Goal: Navigation & Orientation: Find specific page/section

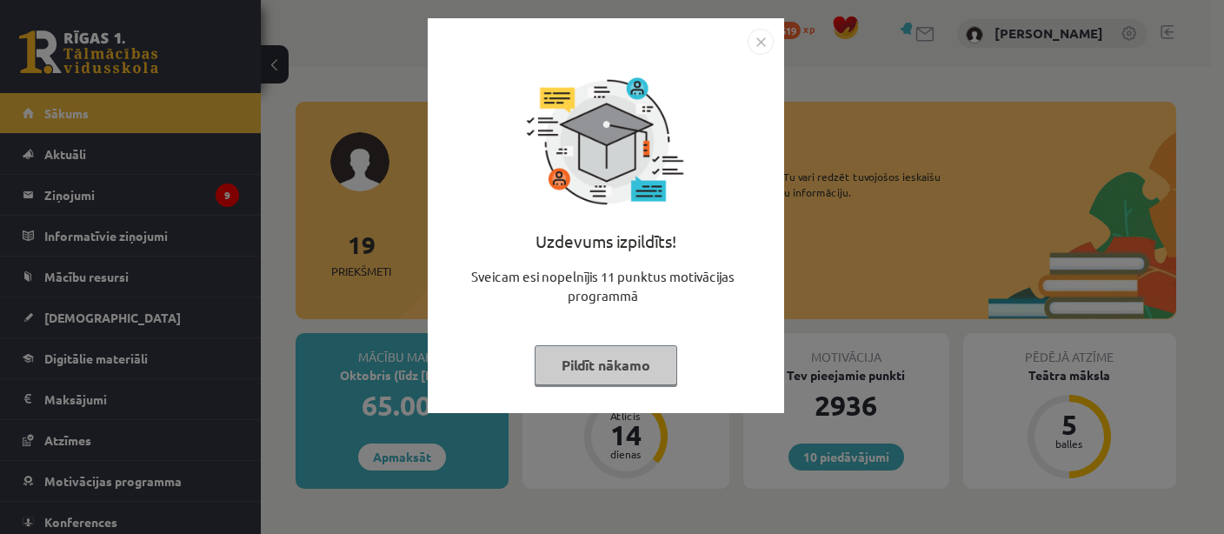
click at [766, 41] on img "Close" at bounding box center [760, 42] width 26 height 26
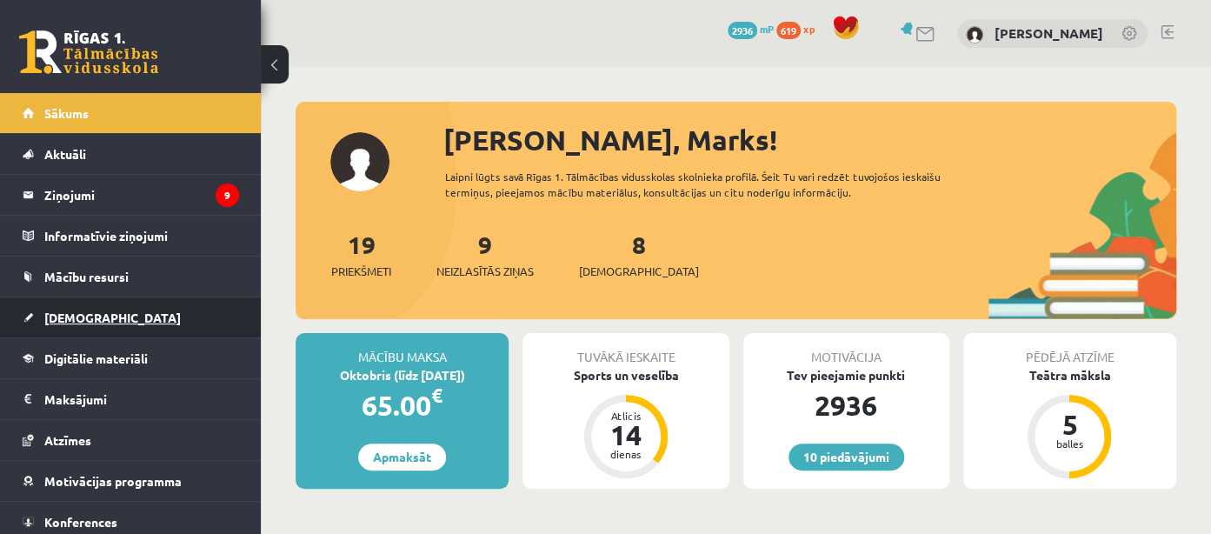
click at [42, 317] on link "[DEMOGRAPHIC_DATA]" at bounding box center [131, 317] width 216 height 40
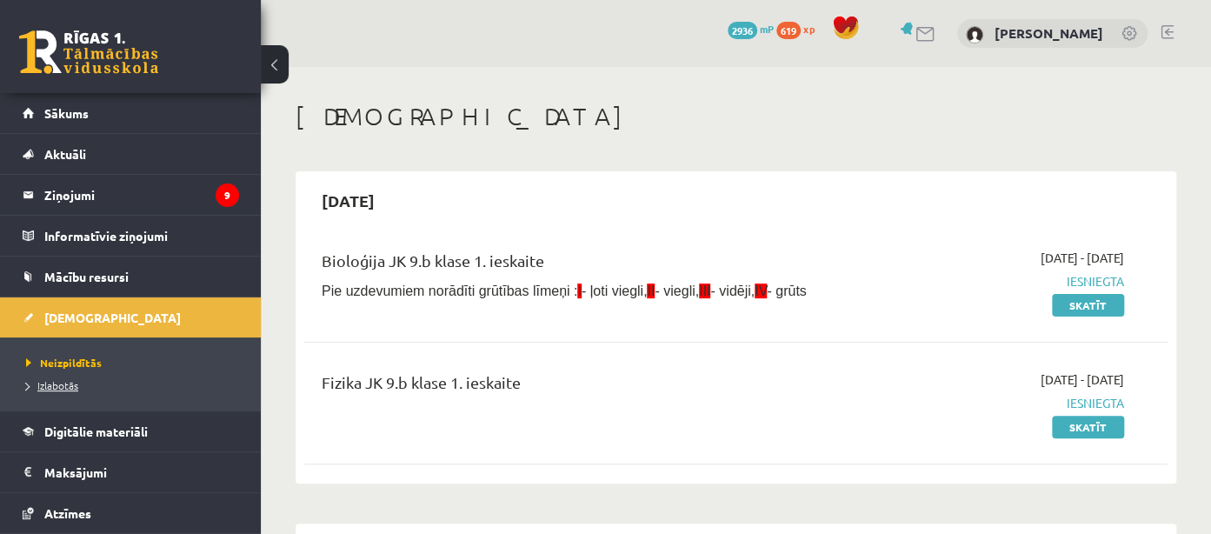
click at [51, 382] on span "Izlabotās" at bounding box center [52, 385] width 52 height 14
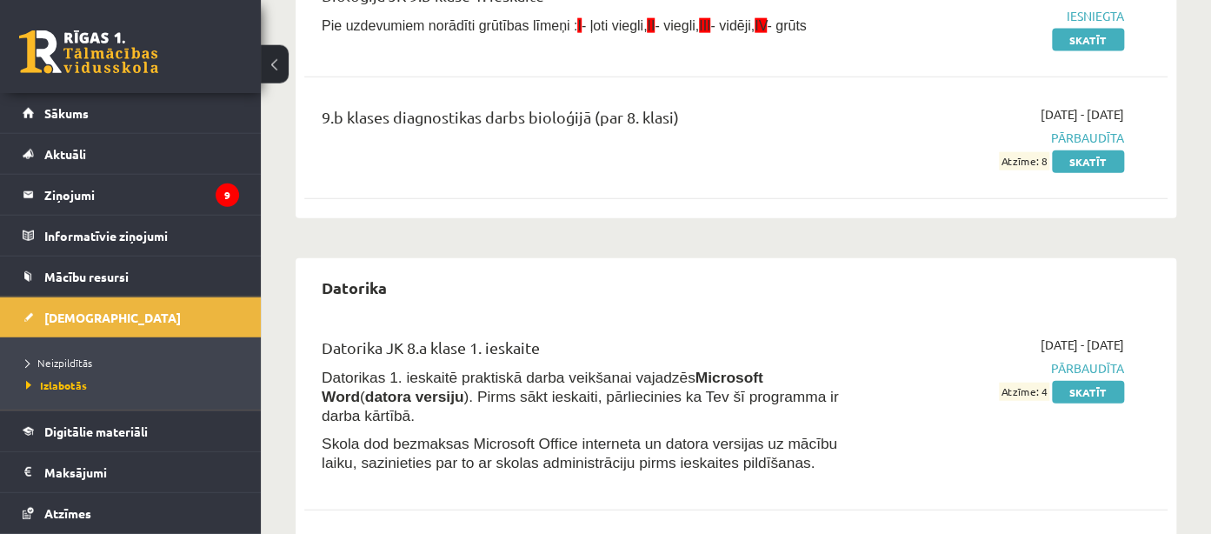
scroll to position [1927, 0]
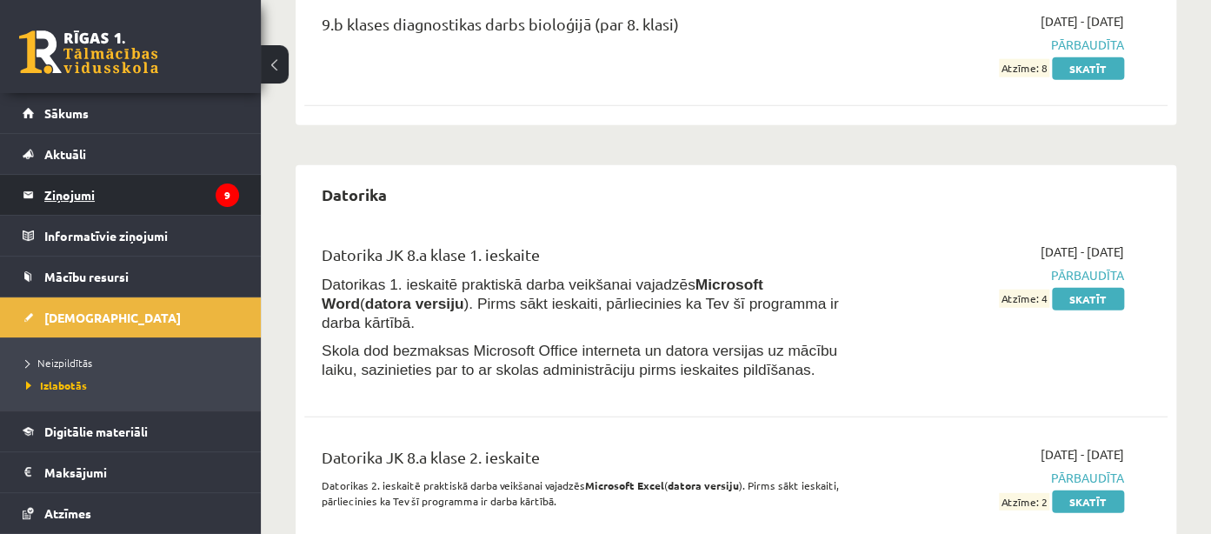
click at [173, 209] on legend "Ziņojumi 9" at bounding box center [141, 195] width 195 height 40
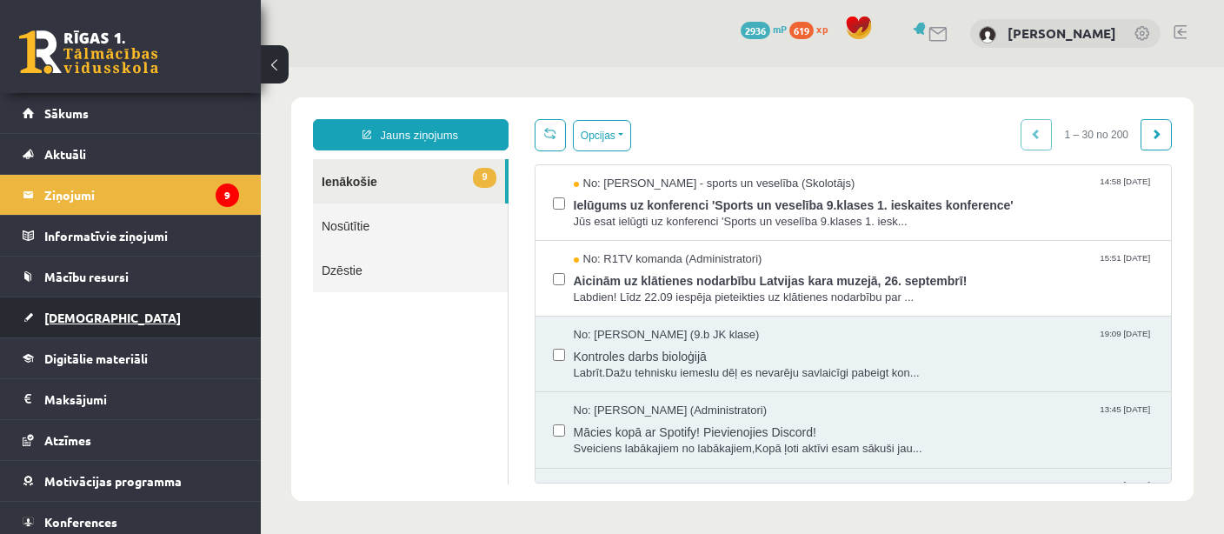
click at [68, 304] on link "[DEMOGRAPHIC_DATA]" at bounding box center [131, 317] width 216 height 40
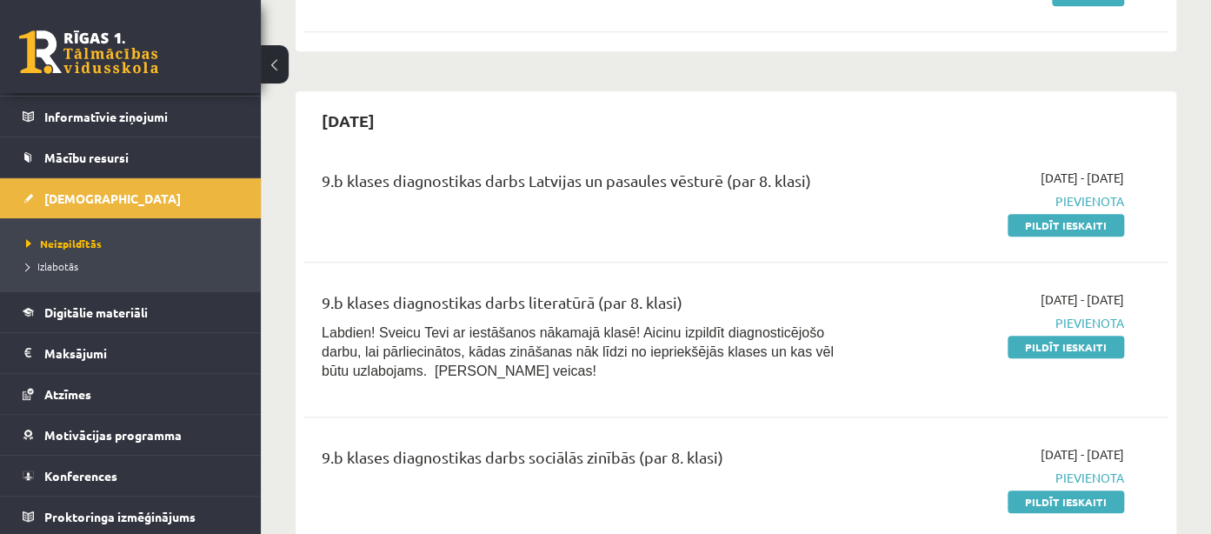
scroll to position [550, 0]
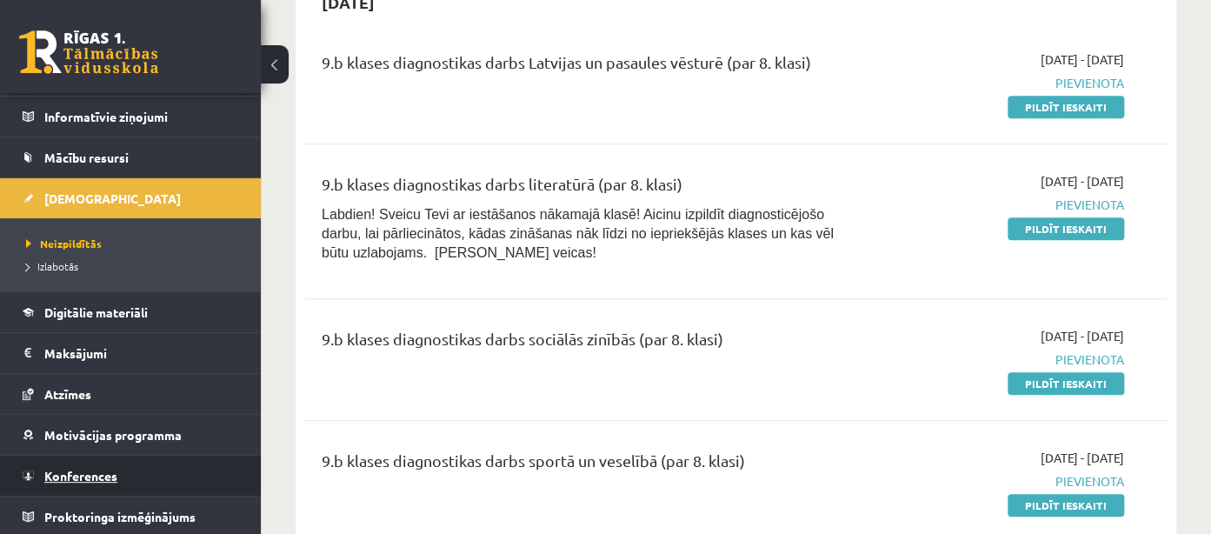
click at [73, 475] on span "Konferences" at bounding box center [80, 476] width 73 height 16
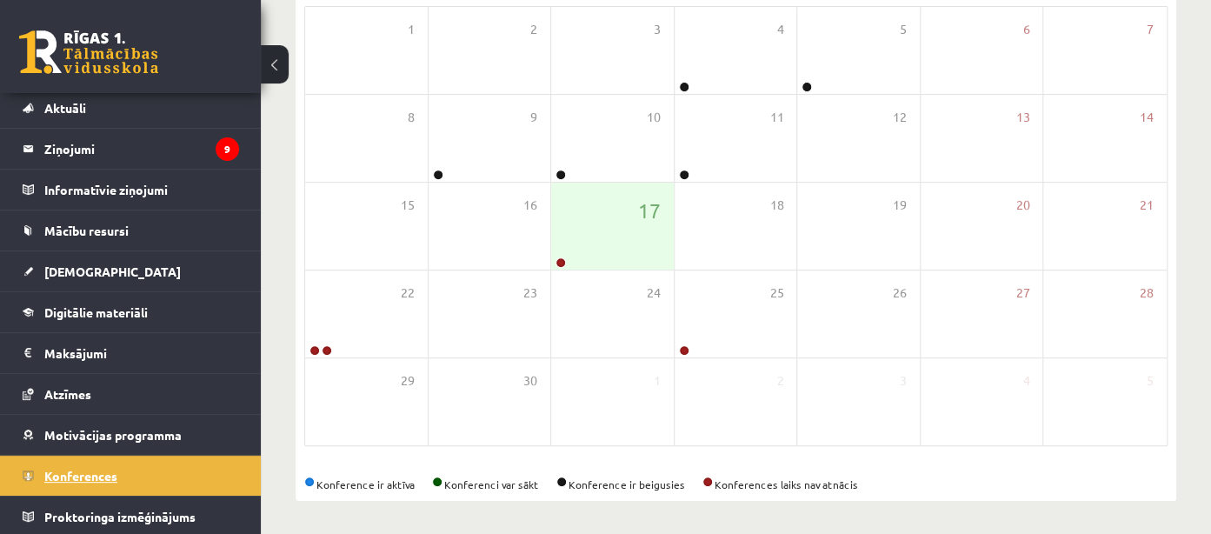
scroll to position [46, 0]
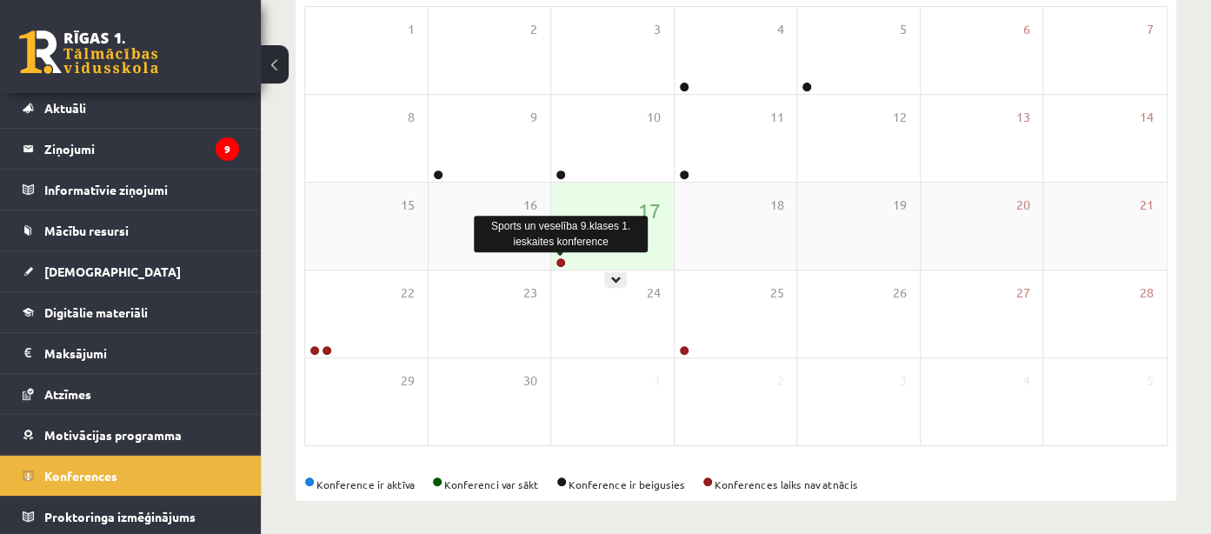
click at [560, 258] on link at bounding box center [560, 262] width 10 height 10
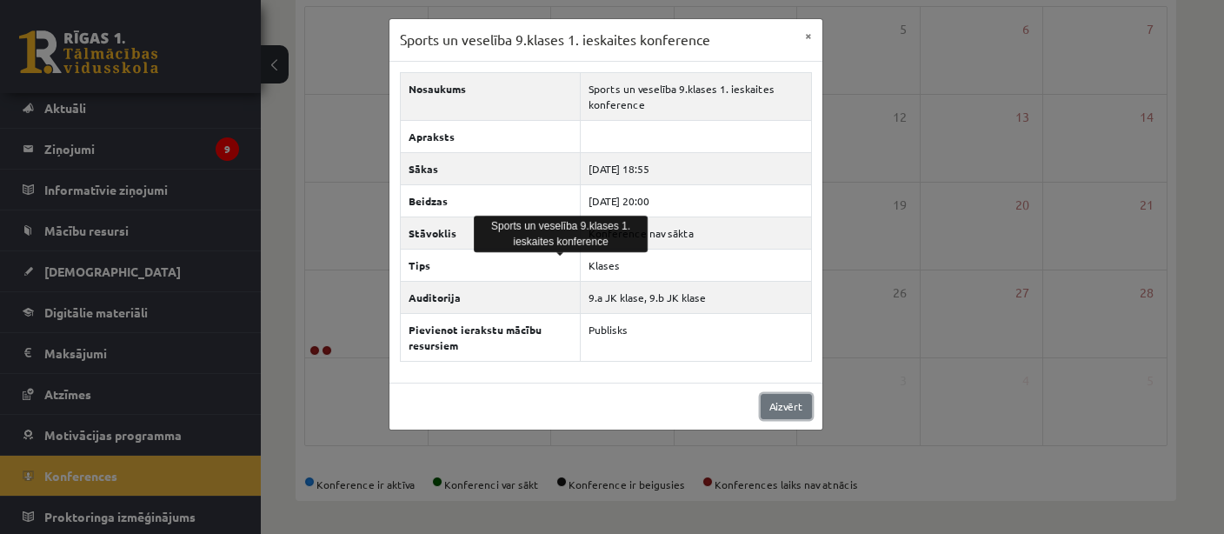
click at [785, 405] on link "Aizvērt" at bounding box center [785, 406] width 51 height 25
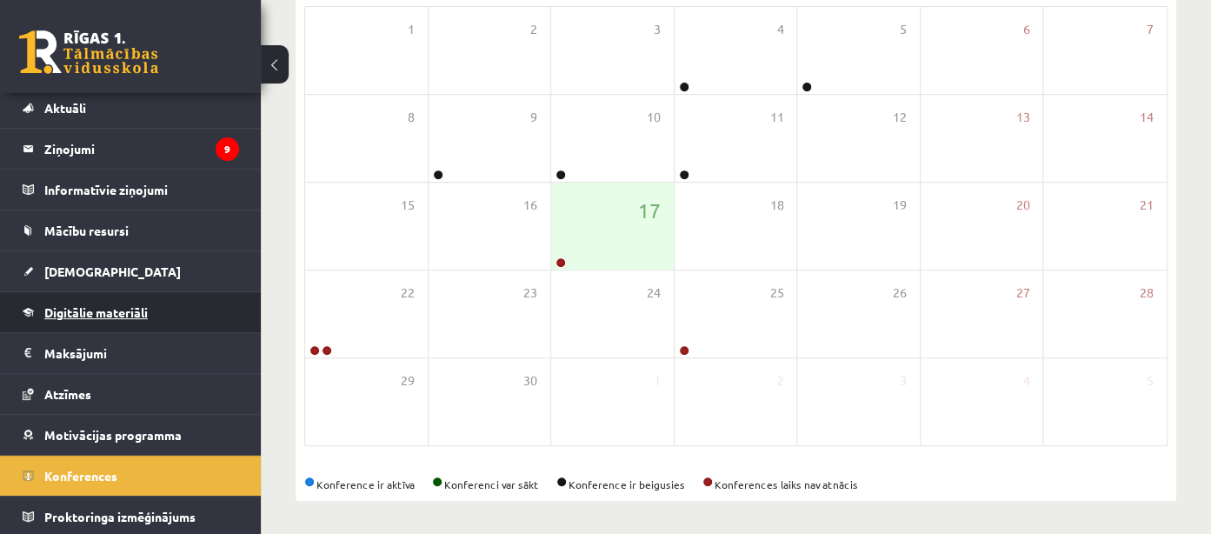
click at [119, 315] on span "Digitālie materiāli" at bounding box center [95, 312] width 103 height 16
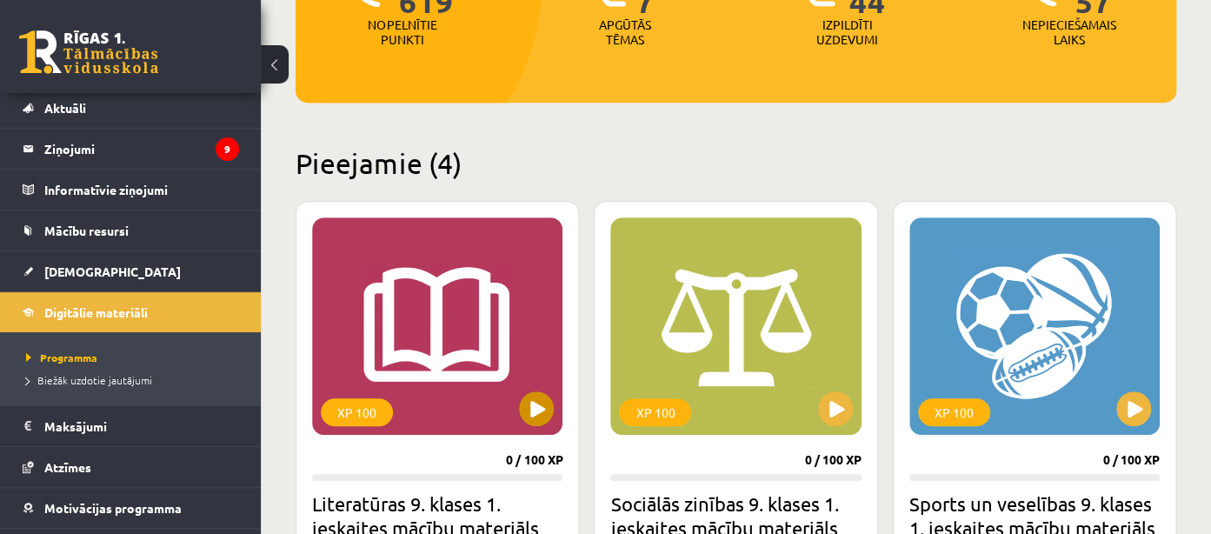
scroll to position [570, 0]
